Goal: Complete application form

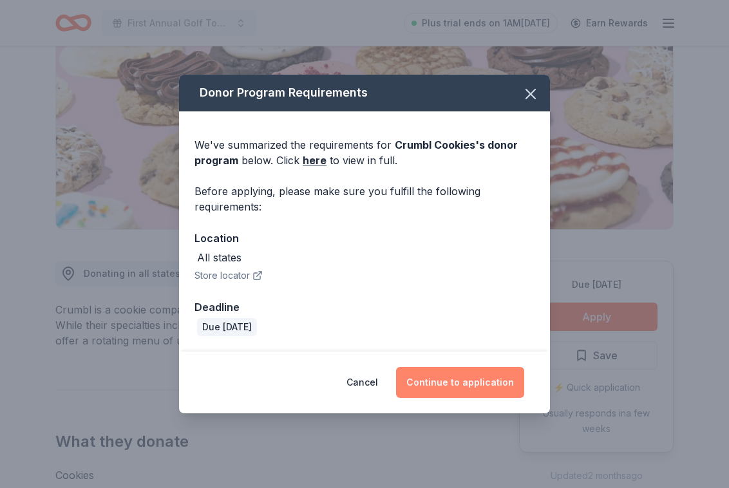
scroll to position [162, 0]
click at [470, 378] on button "Continue to application" at bounding box center [460, 382] width 128 height 31
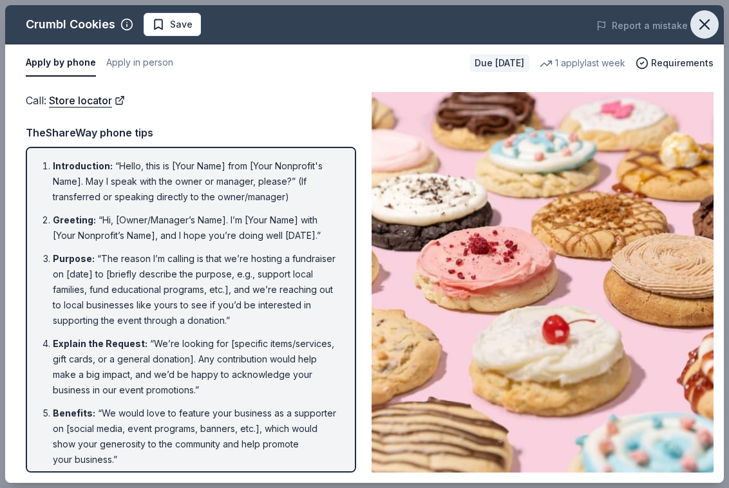
click at [701, 24] on icon "button" at bounding box center [705, 24] width 18 height 18
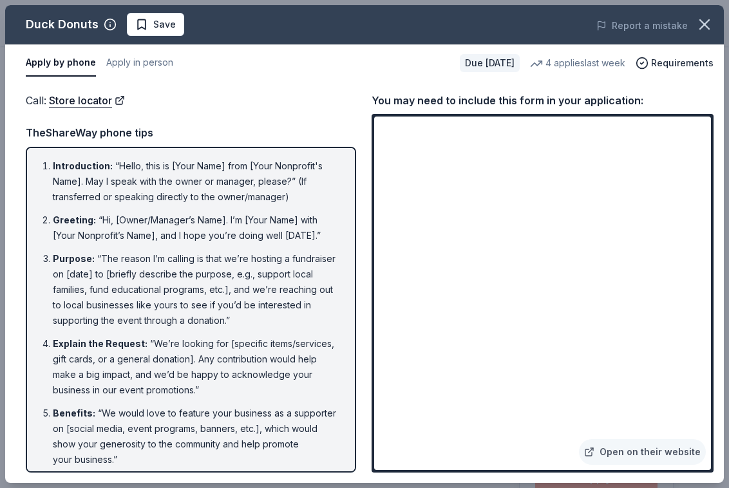
scroll to position [106, 0]
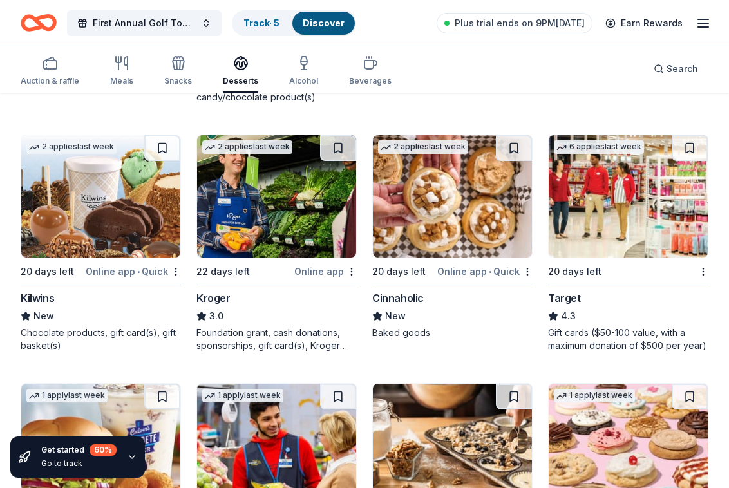
scroll to position [851, 0]
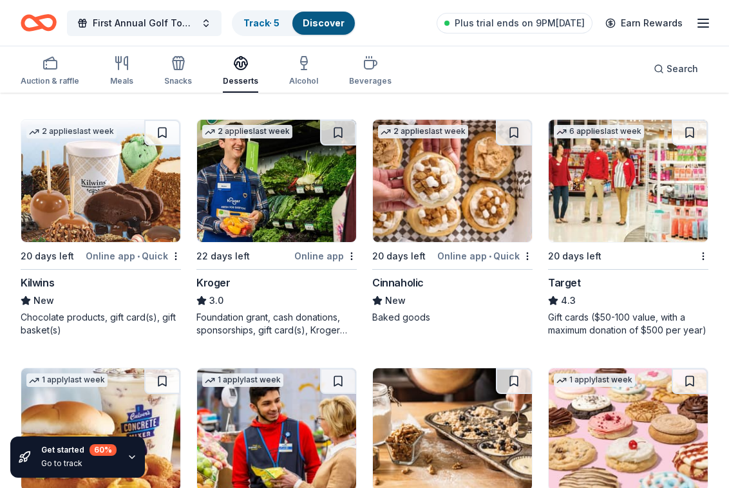
click at [35, 280] on div "Kilwins" at bounding box center [37, 282] width 33 height 15
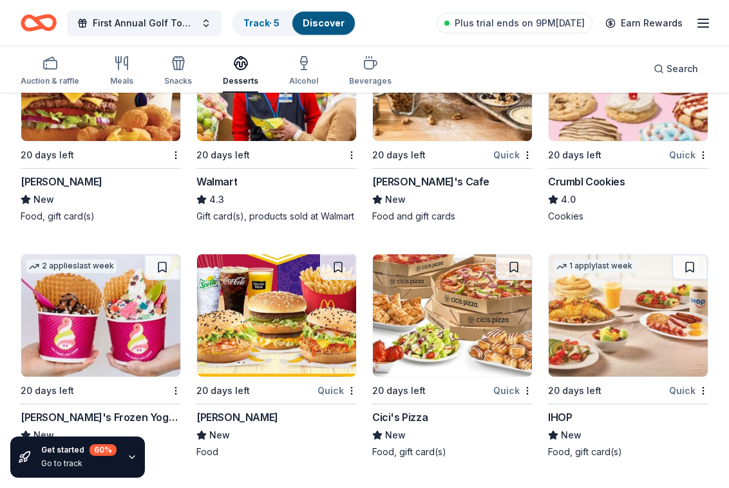
scroll to position [1202, 0]
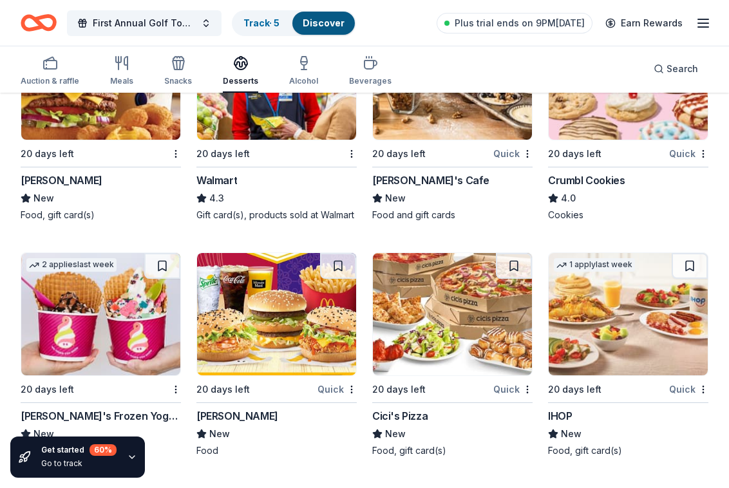
click at [400, 178] on div "Mimi's Cafe" at bounding box center [430, 180] width 117 height 15
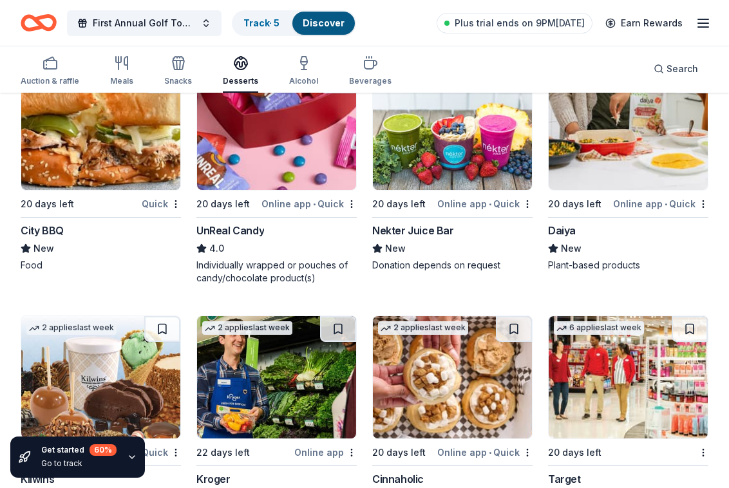
scroll to position [658, 0]
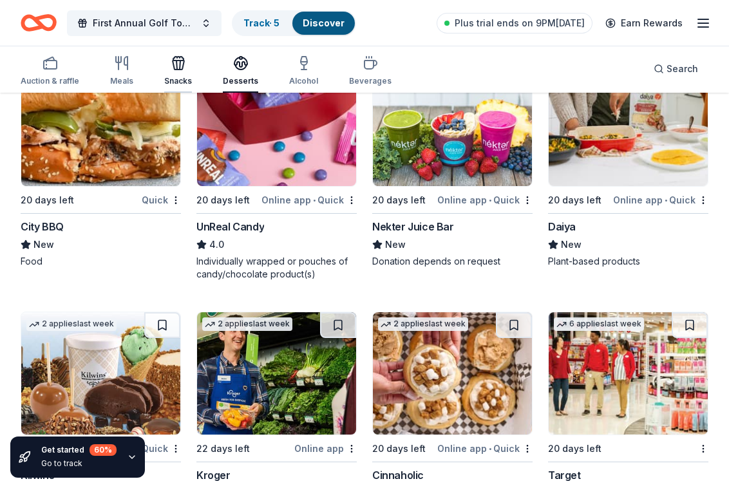
click at [169, 71] on div "Snacks" at bounding box center [178, 70] width 28 height 31
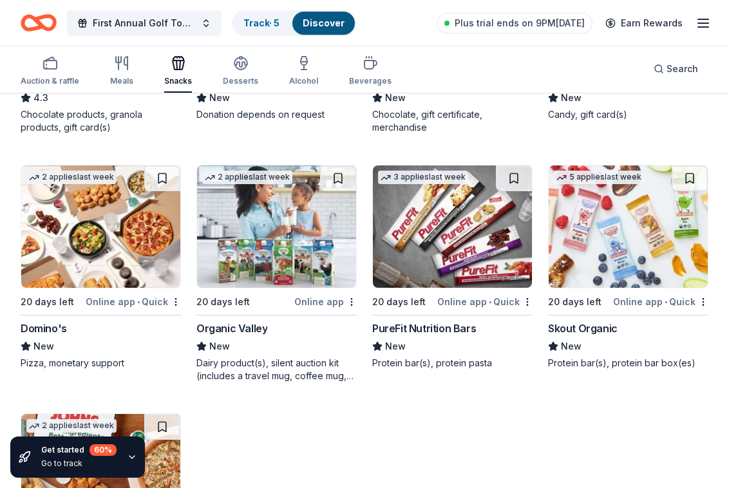
scroll to position [2965, 0]
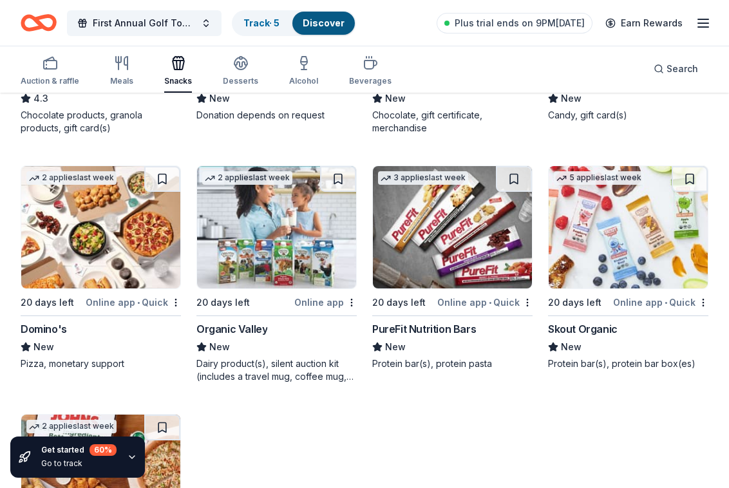
click at [425, 336] on div "PureFit Nutrition Bars" at bounding box center [424, 328] width 104 height 15
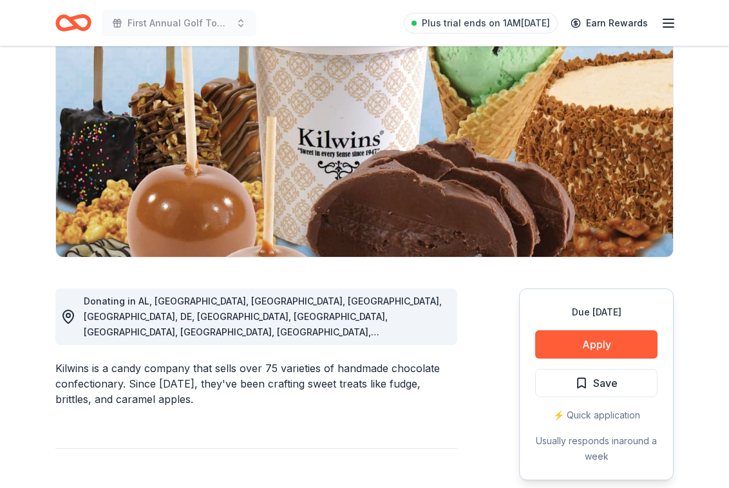
click at [611, 346] on button "Apply" at bounding box center [596, 344] width 122 height 28
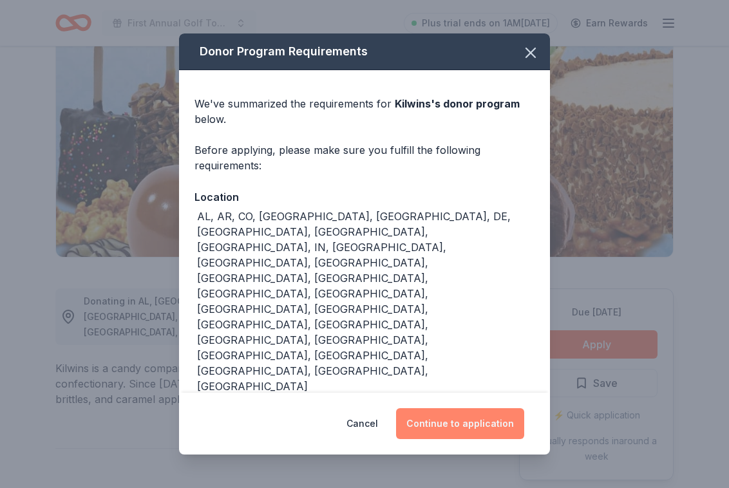
click at [464, 408] on button "Continue to application" at bounding box center [460, 423] width 128 height 31
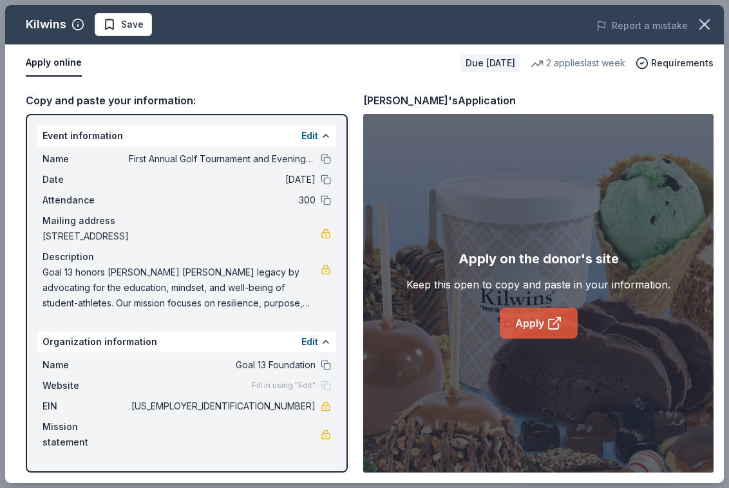
click at [548, 333] on link "Apply" at bounding box center [539, 323] width 78 height 31
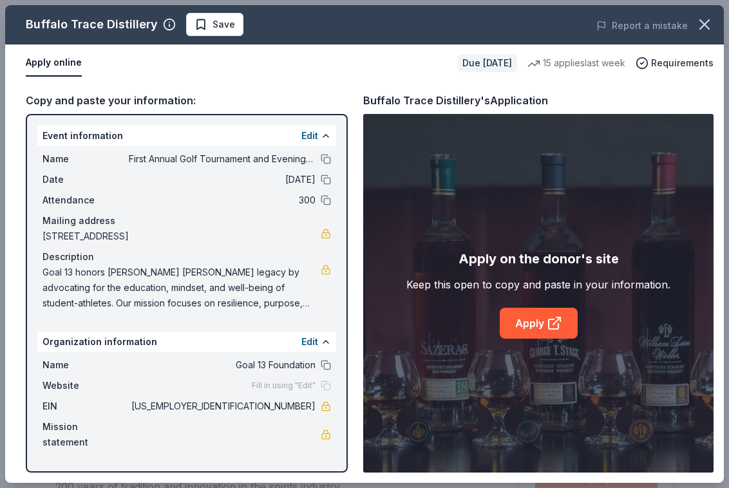
scroll to position [397, 0]
click at [291, 1] on div "Buffalo Trace Distillery Save Report a mistake Apply online Due in 20 days 15 a…" at bounding box center [364, 244] width 729 height 488
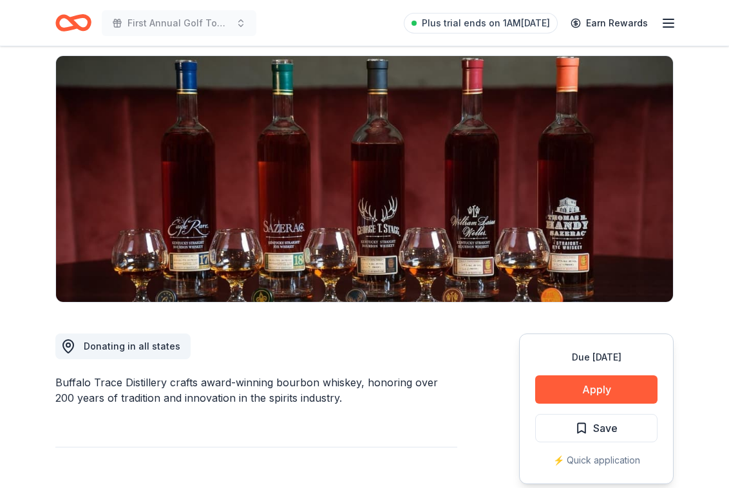
scroll to position [59, 0]
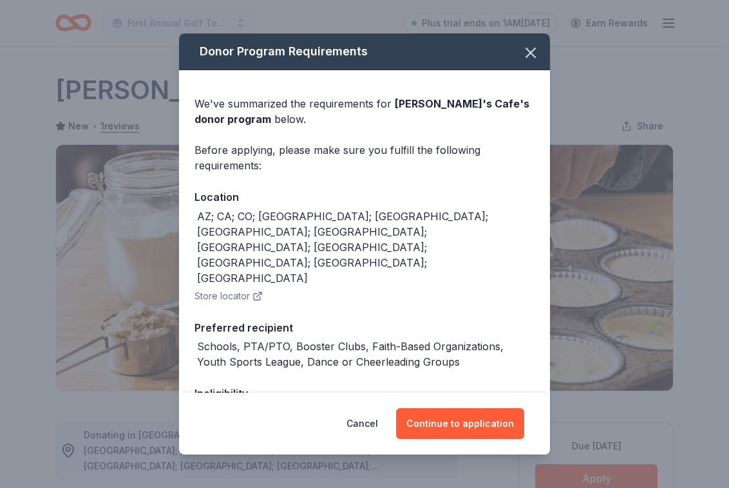
scroll to position [136, 0]
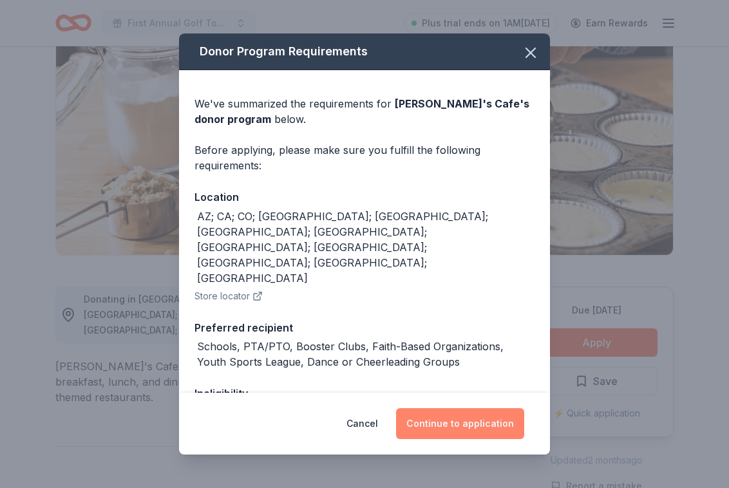
click at [456, 418] on button "Continue to application" at bounding box center [460, 423] width 128 height 31
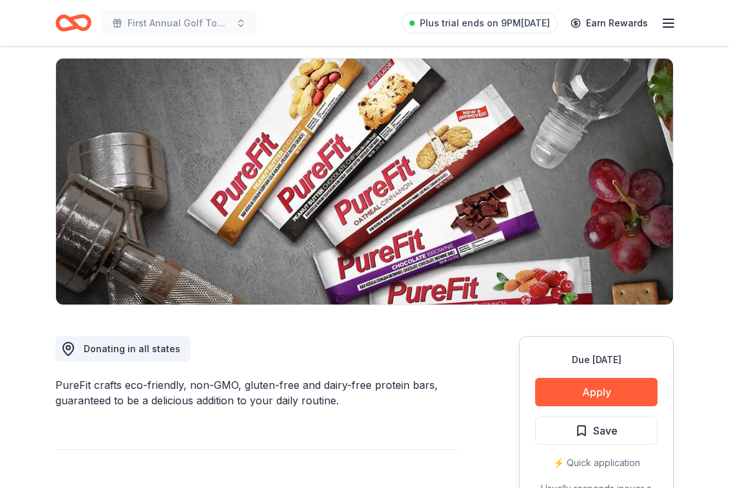
scroll to position [112, 0]
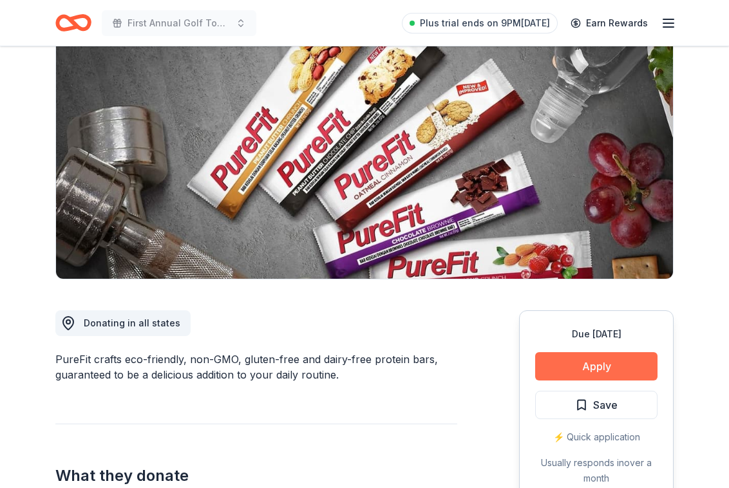
click at [615, 363] on button "Apply" at bounding box center [596, 366] width 122 height 28
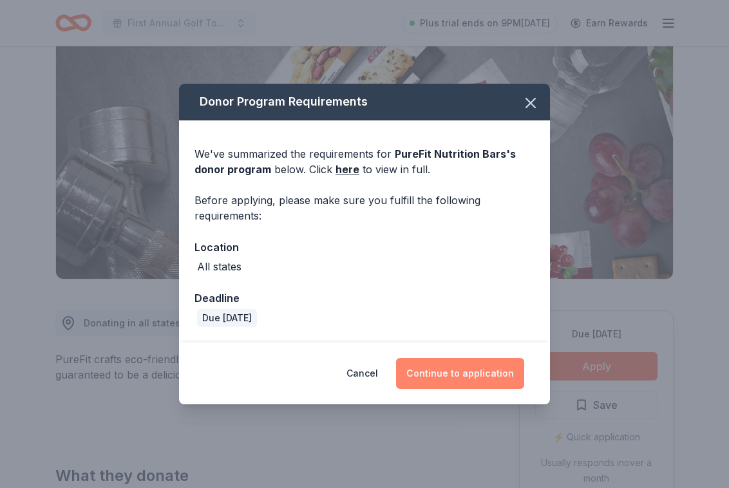
click at [455, 372] on button "Continue to application" at bounding box center [460, 373] width 128 height 31
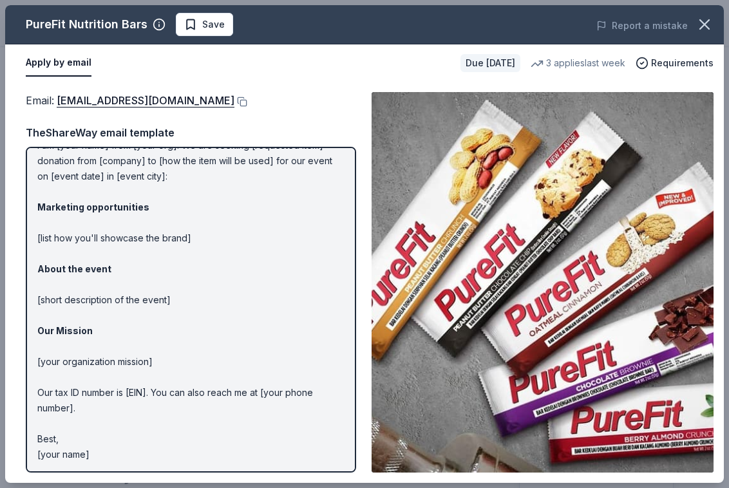
scroll to position [52, 0]
click at [689, 64] on span "Requirements" at bounding box center [682, 62] width 62 height 15
click at [265, 102] on div "Email : [EMAIL_ADDRESS][DOMAIN_NAME]" at bounding box center [191, 100] width 330 height 17
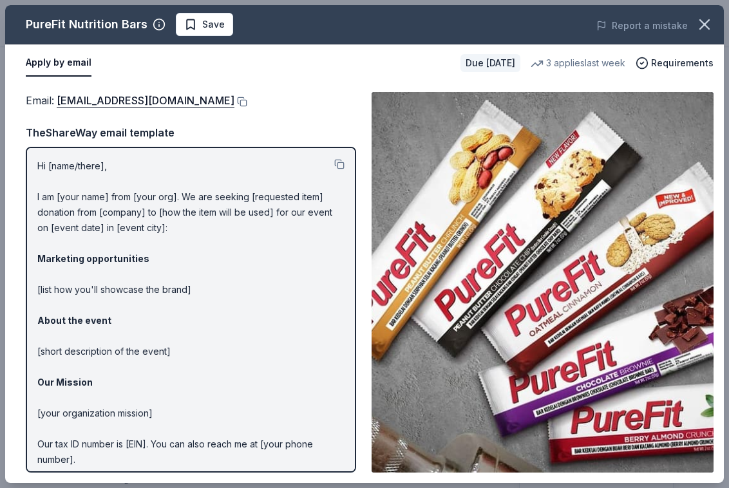
scroll to position [0, 0]
drag, startPoint x: 38, startPoint y: 160, endPoint x: 209, endPoint y: 354, distance: 258.3
click at [209, 354] on p "Hi [name/there], I am [your name] from [your org]. We are seeking [requested it…" at bounding box center [190, 336] width 307 height 356
drag, startPoint x: 40, startPoint y: 164, endPoint x: 102, endPoint y: 225, distance: 87.5
click at [102, 225] on p "Hi [name/there], I am [your name] from [your org]. We are seeking [requested it…" at bounding box center [190, 336] width 307 height 356
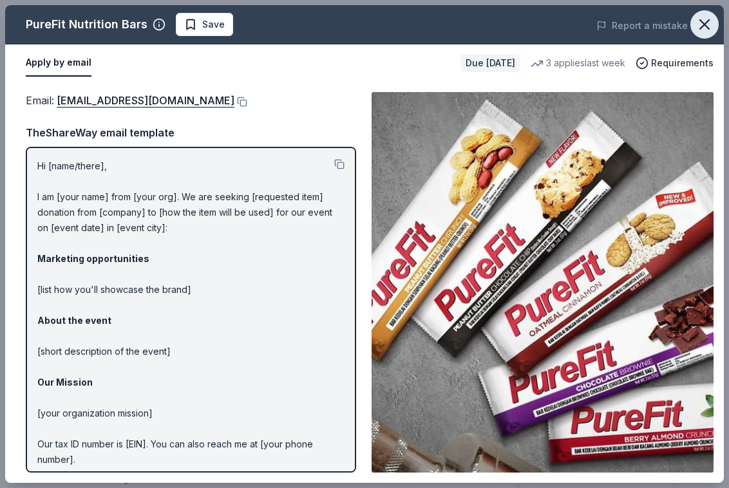
click at [709, 23] on icon "button" at bounding box center [705, 24] width 18 height 18
